Goal: Task Accomplishment & Management: Complete application form

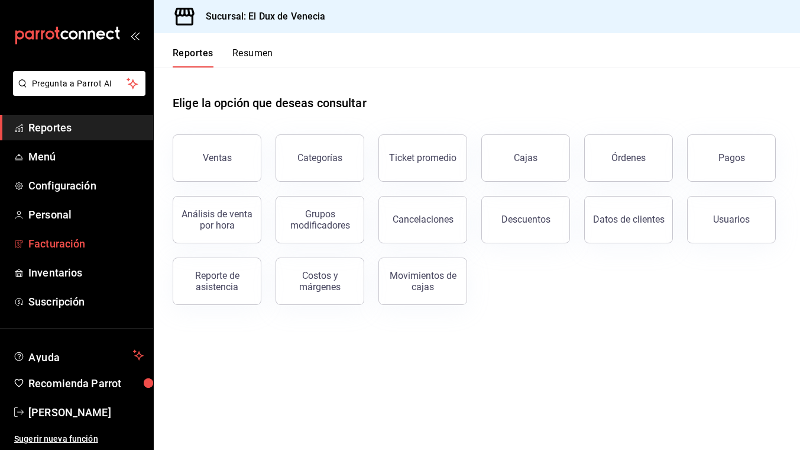
click at [43, 246] on span "Facturación" at bounding box center [85, 243] width 115 height 16
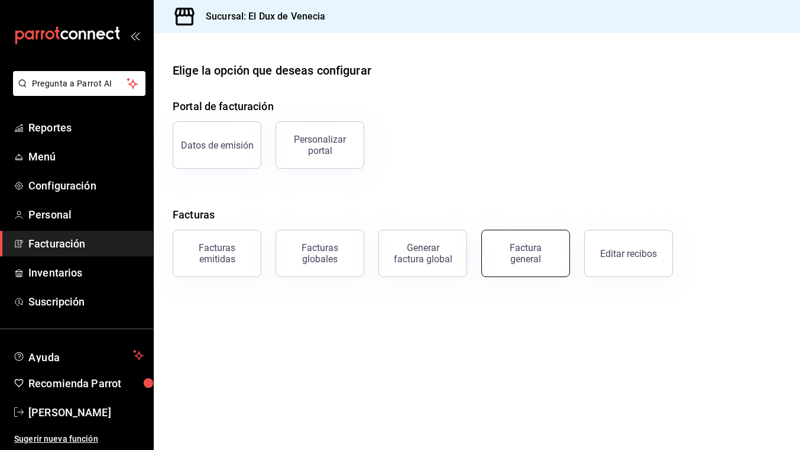
click at [486, 264] on button "Factura general" at bounding box center [526, 253] width 89 height 47
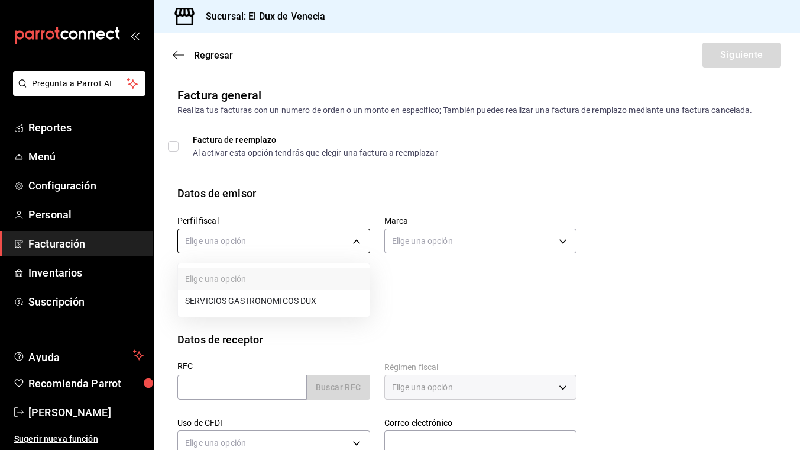
click at [210, 241] on body "Pregunta a Parrot AI Reportes Menú Configuración Personal Facturación Inventari…" at bounding box center [400, 225] width 800 height 450
click at [219, 305] on li "SERVICIOS GASTRONOMICOS DUX" at bounding box center [274, 301] width 192 height 22
type input "ad96cacb-92e8-4d2f-92ca-51e359d4344b"
type input "aa834bd9-f698-407f-808f-611ad9be46c8"
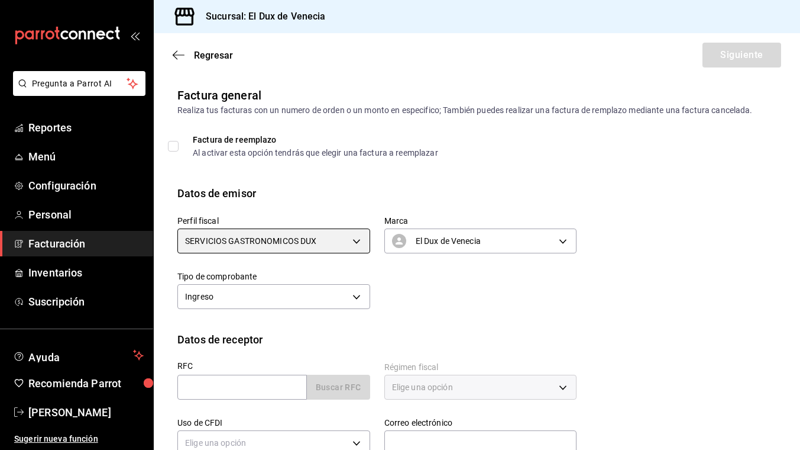
scroll to position [117, 0]
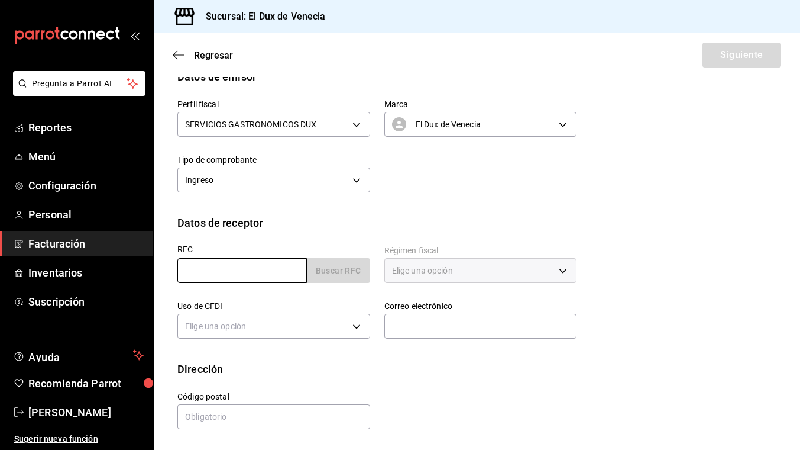
click at [228, 272] on input "text" at bounding box center [242, 270] width 130 height 25
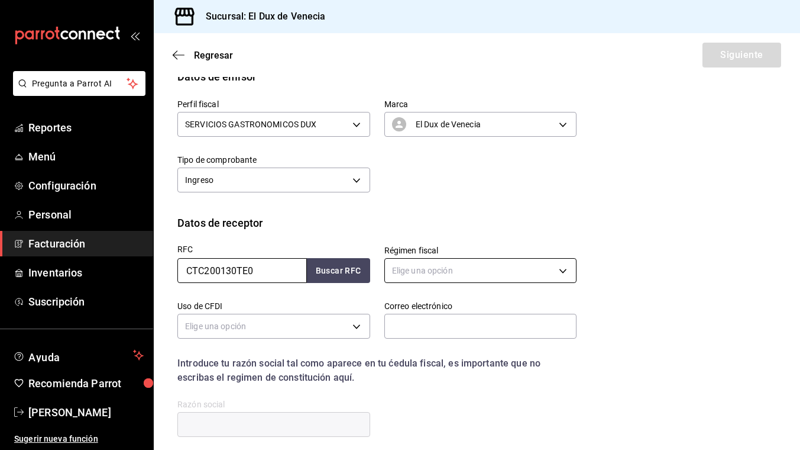
type input "CTC200130TE0"
click at [431, 265] on body "Pregunta a Parrot AI Reportes Menú Configuración Personal Facturación Inventari…" at bounding box center [400, 225] width 800 height 450
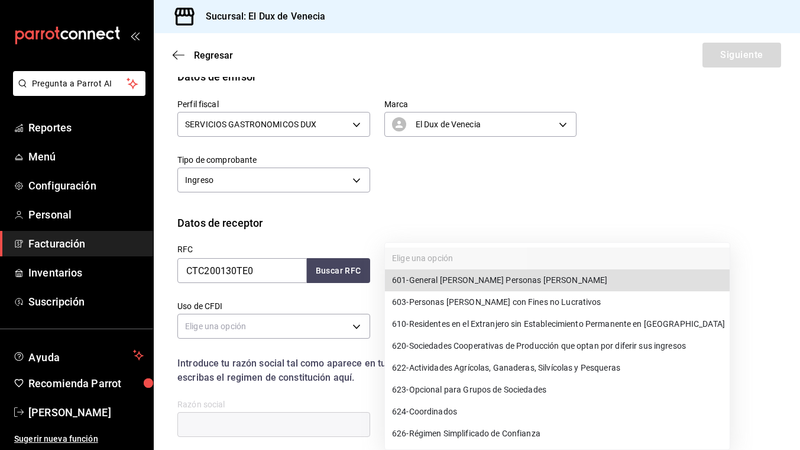
click at [440, 280] on span "601 - General [PERSON_NAME] Personas [PERSON_NAME]" at bounding box center [499, 280] width 215 height 12
type input "601"
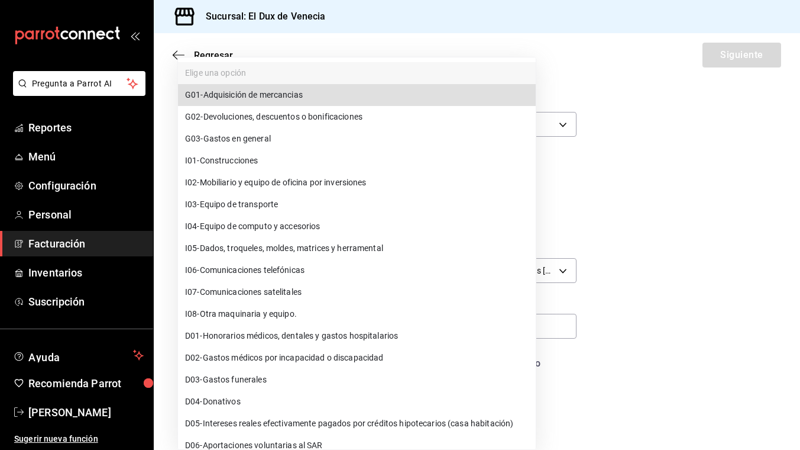
click at [273, 322] on body "Pregunta a Parrot AI Reportes Menú Configuración Personal Facturación Inventari…" at bounding box center [400, 225] width 800 height 450
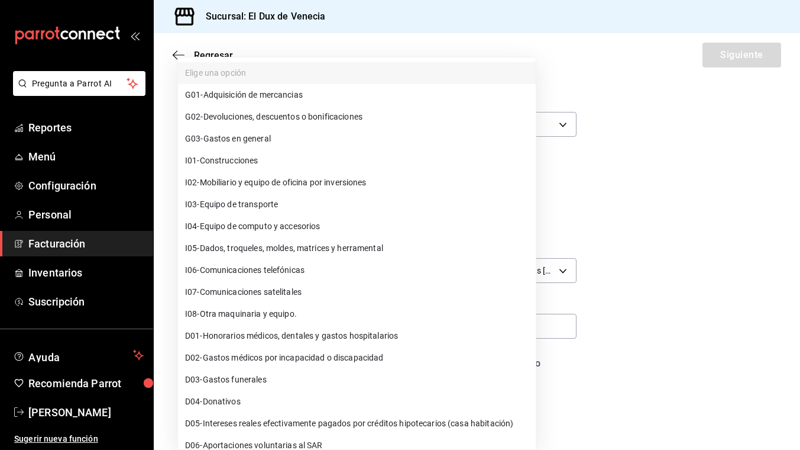
click at [272, 148] on li "G03 - Gastos en general" at bounding box center [357, 139] width 358 height 22
type input "G03"
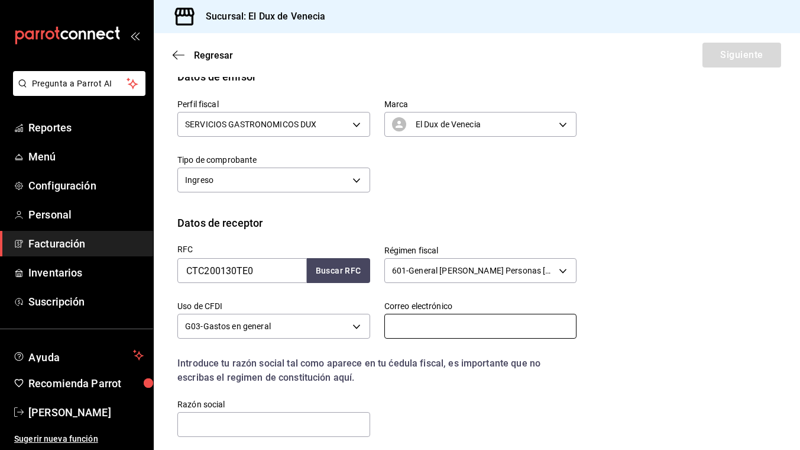
click at [426, 329] on input "text" at bounding box center [480, 326] width 193 height 25
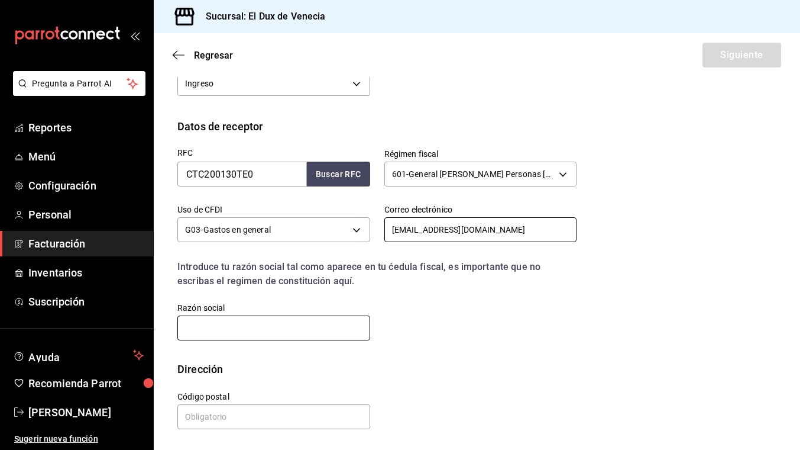
type input "[EMAIL_ADDRESS][DOMAIN_NAME]"
click at [283, 325] on input "text" at bounding box center [273, 327] width 193 height 25
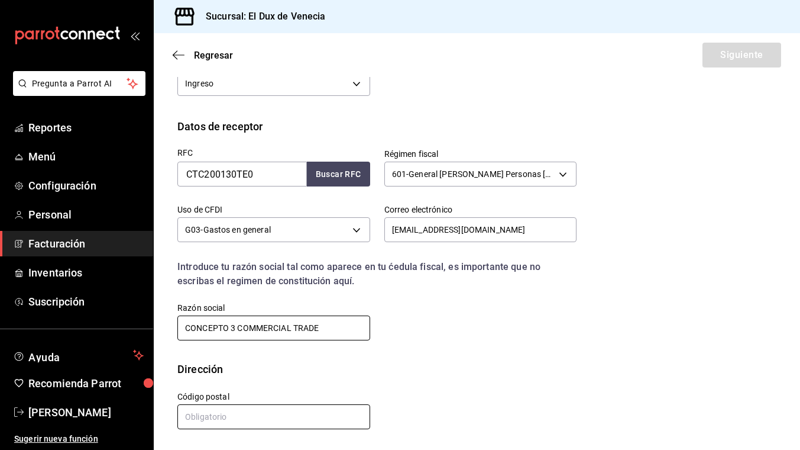
type input "CONCEPTO 3 COMMERCIAL TRADE"
click at [235, 414] on input "text" at bounding box center [273, 416] width 193 height 25
type input "55090"
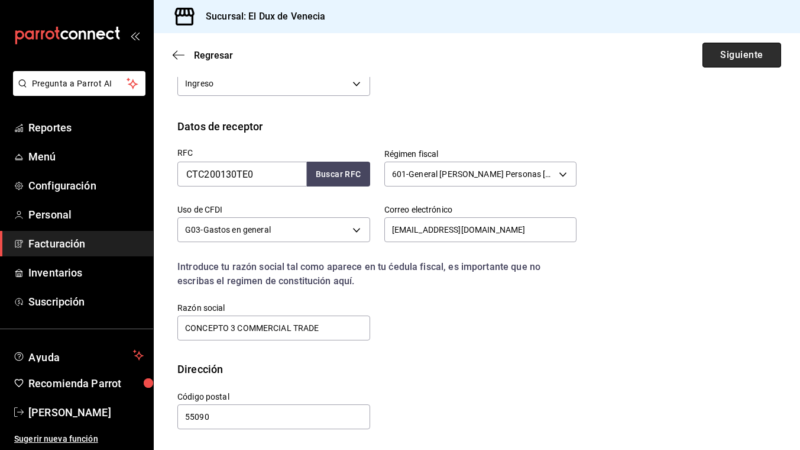
click at [738, 63] on button "Siguiente" at bounding box center [742, 55] width 79 height 25
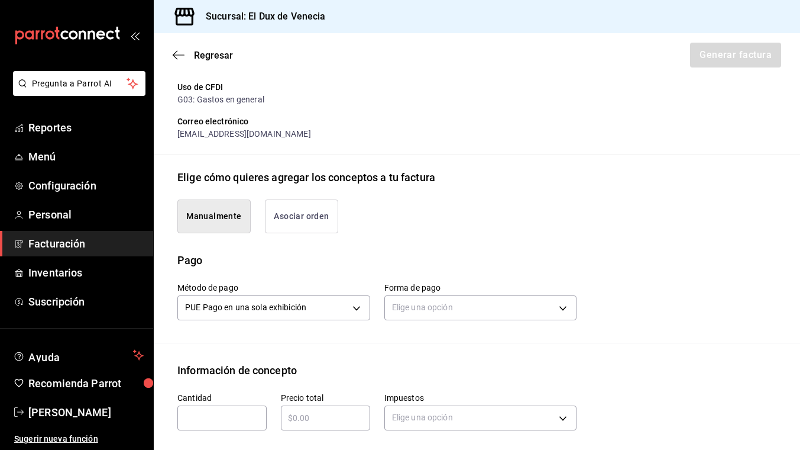
click at [293, 219] on button "Asociar orden" at bounding box center [301, 216] width 73 height 34
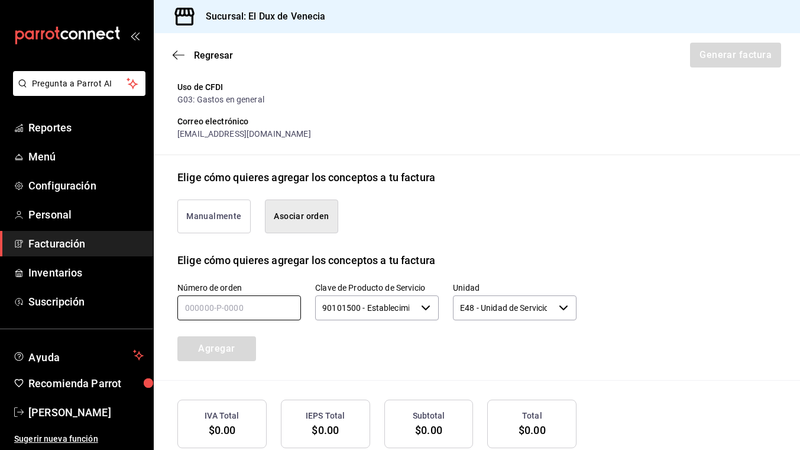
click at [261, 306] on input "text" at bounding box center [239, 307] width 124 height 25
type input "030925-p-0015"
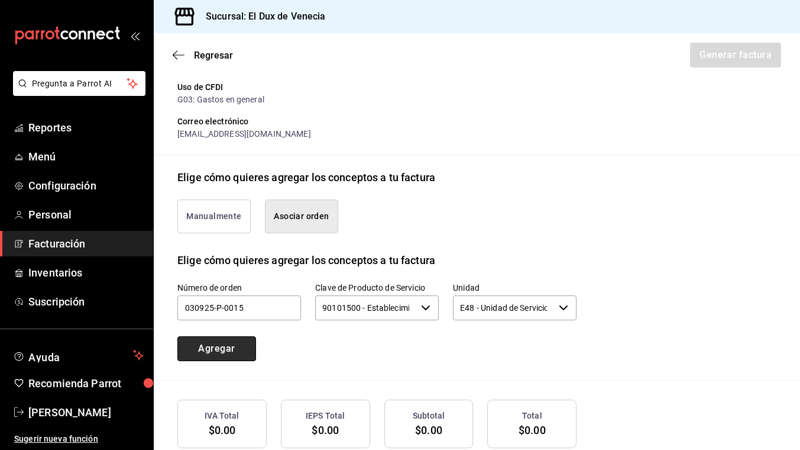
click at [219, 347] on button "Agregar" at bounding box center [216, 348] width 79 height 25
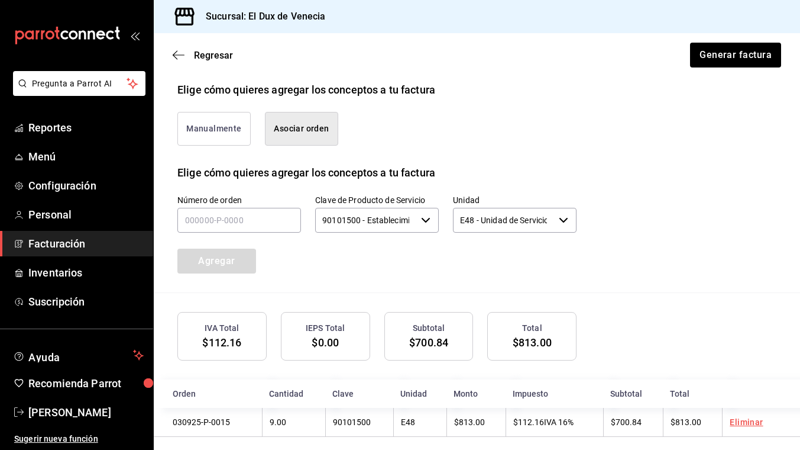
scroll to position [311, 0]
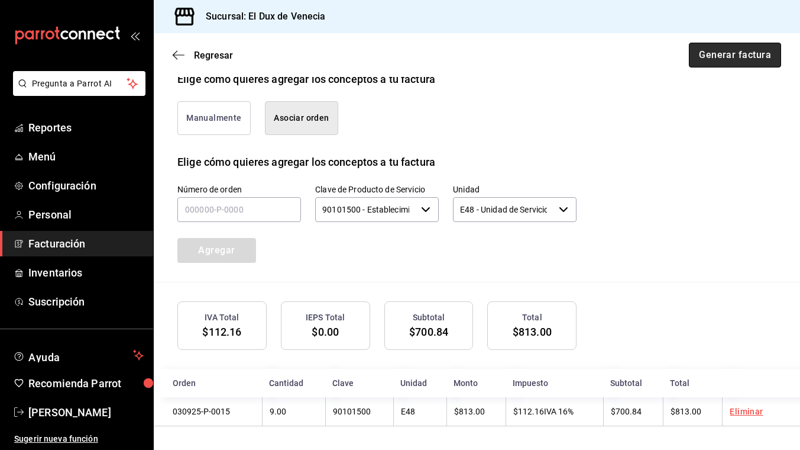
click at [747, 53] on button "Generar factura" at bounding box center [735, 55] width 92 height 25
